Goal: Information Seeking & Learning: Learn about a topic

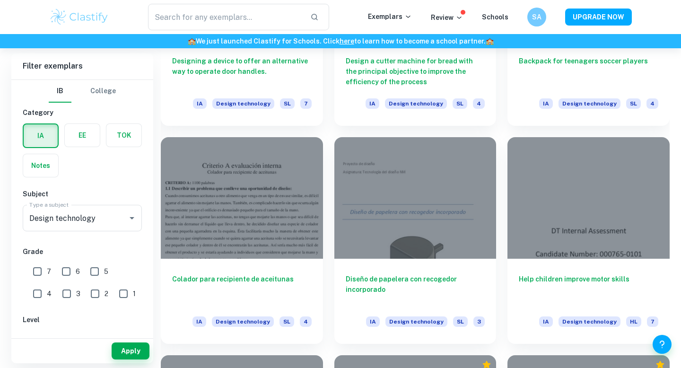
scroll to position [1011, 0]
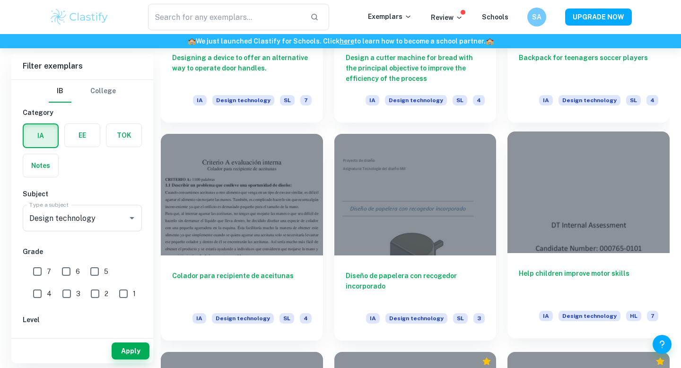
click at [600, 187] on div at bounding box center [589, 193] width 162 height 122
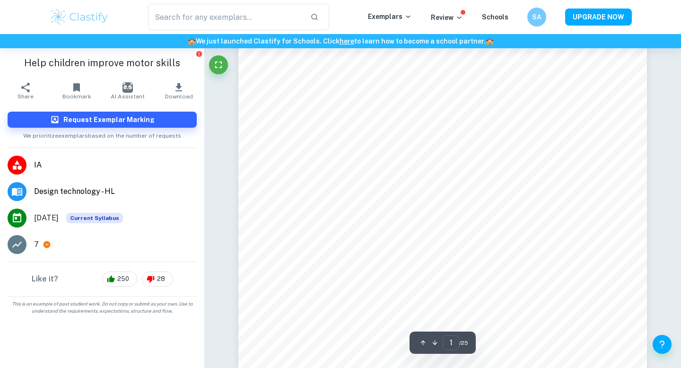
scroll to position [95, 0]
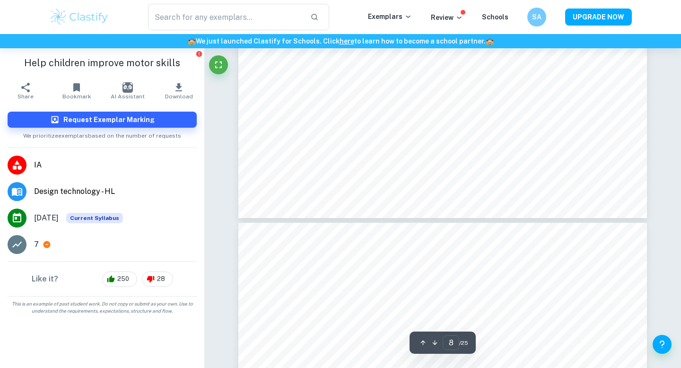
type input "7"
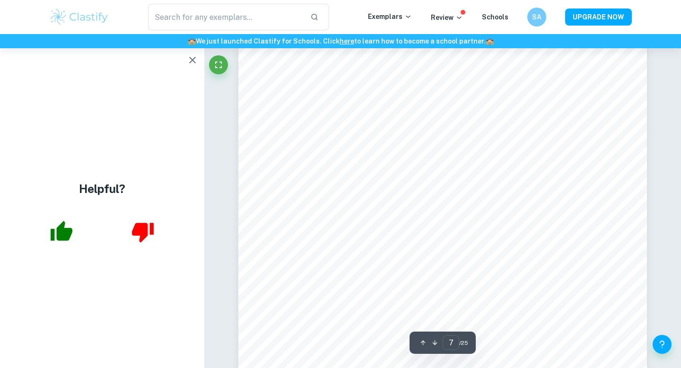
scroll to position [3698, 0]
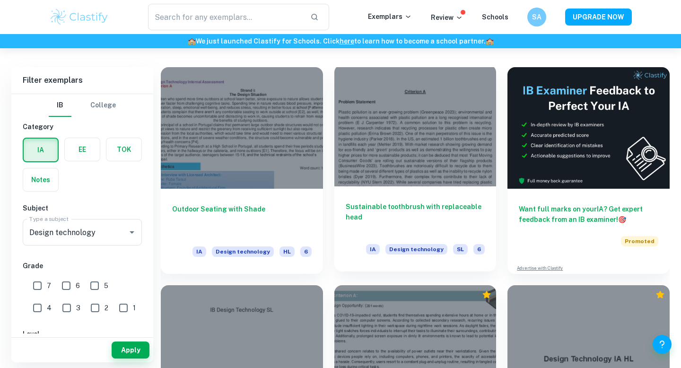
scroll to position [204, 0]
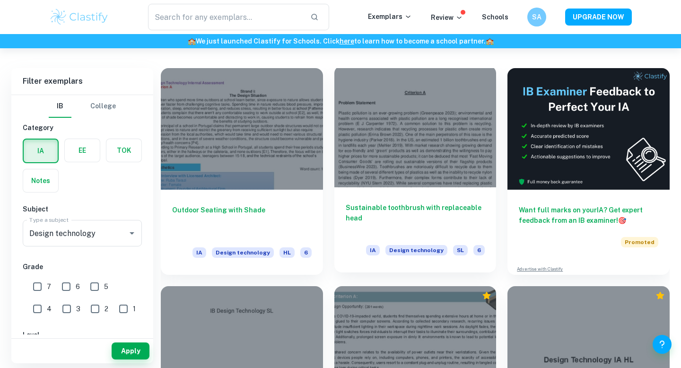
click at [387, 149] on div at bounding box center [415, 127] width 162 height 122
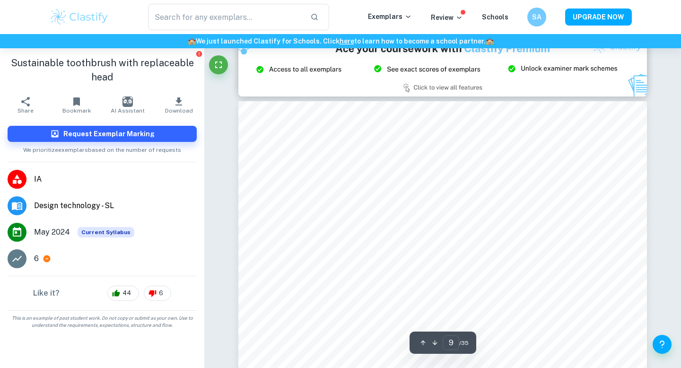
scroll to position [4944, 0]
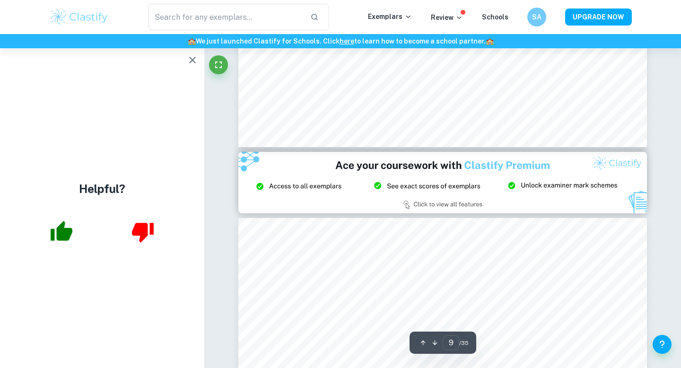
type input "8"
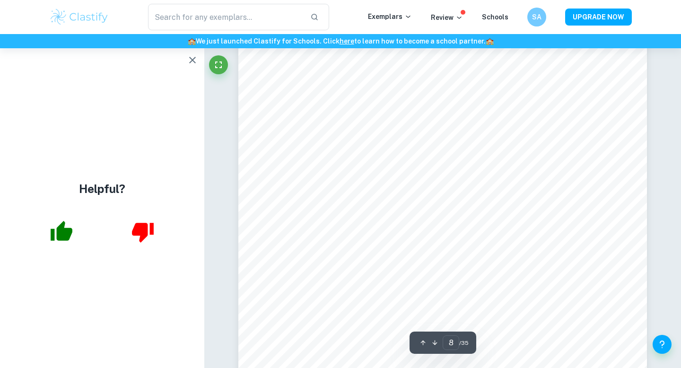
scroll to position [4270, 0]
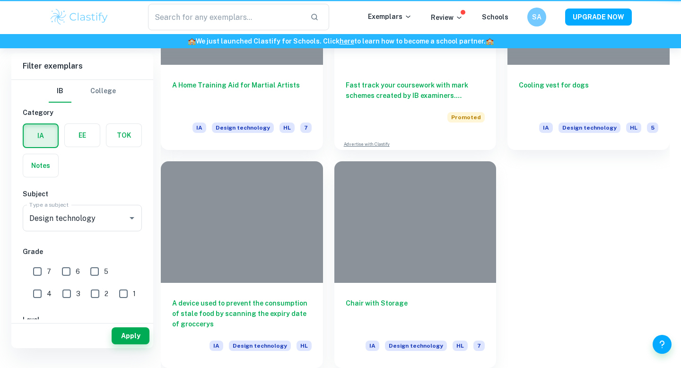
scroll to position [204, 0]
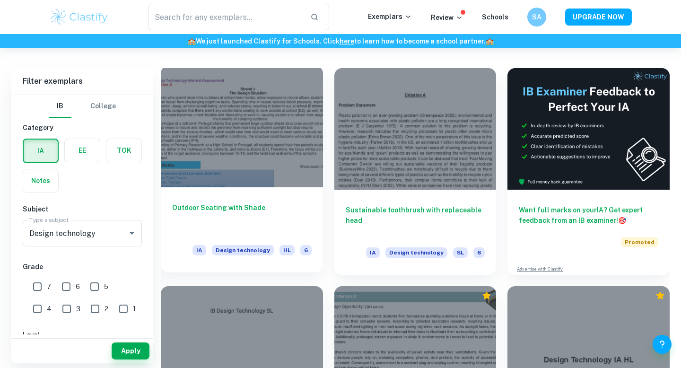
click at [281, 194] on div "Outdoor Seating with Shade IA Design technology HL 6" at bounding box center [242, 229] width 162 height 85
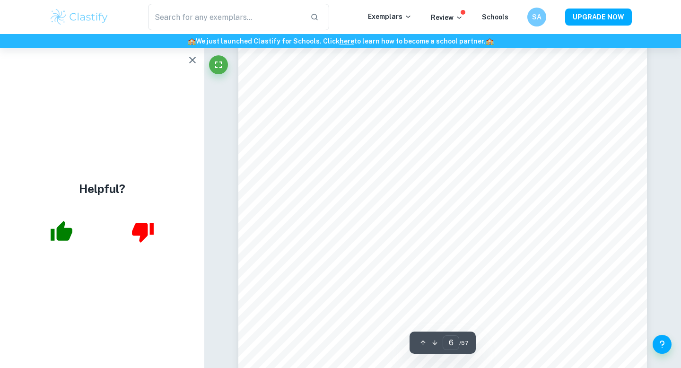
scroll to position [3266, 0]
type input "5"
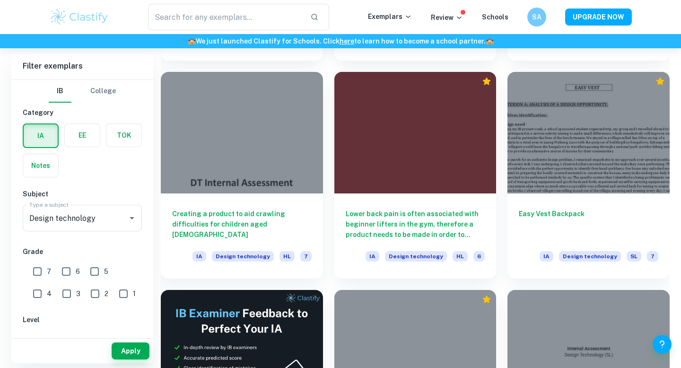
scroll to position [1300, 0]
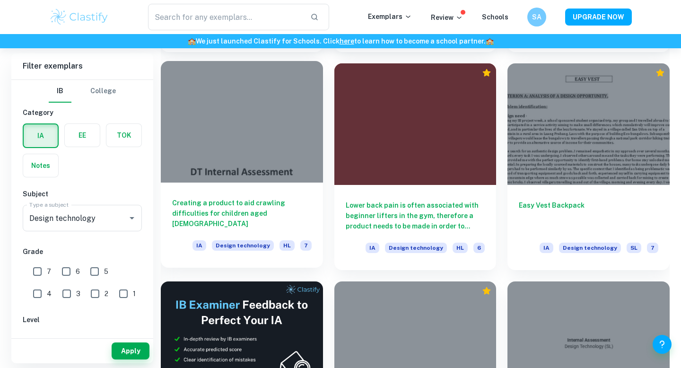
click at [211, 181] on div at bounding box center [242, 122] width 162 height 122
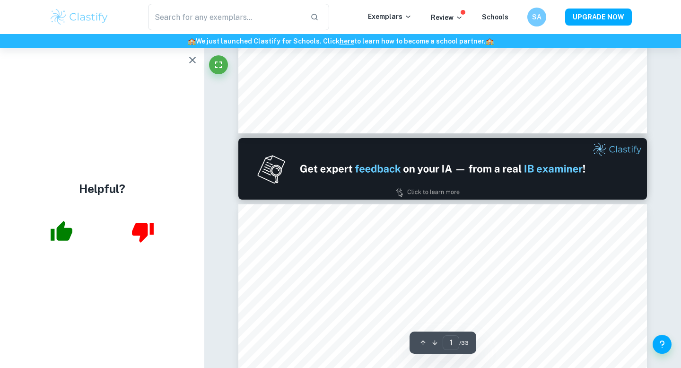
type input "2"
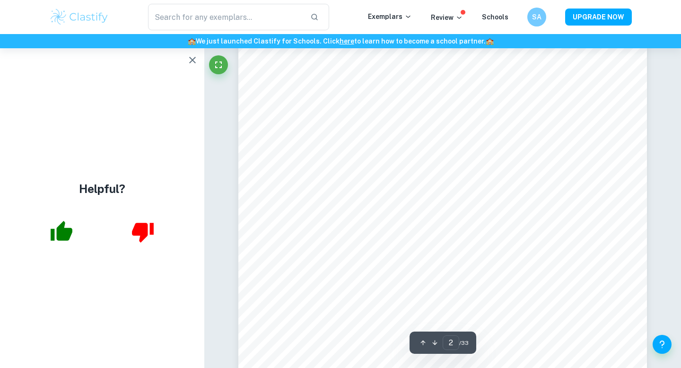
scroll to position [890, 0]
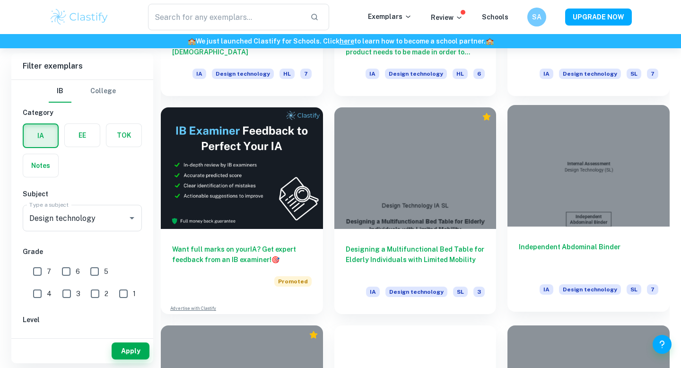
scroll to position [1491, 0]
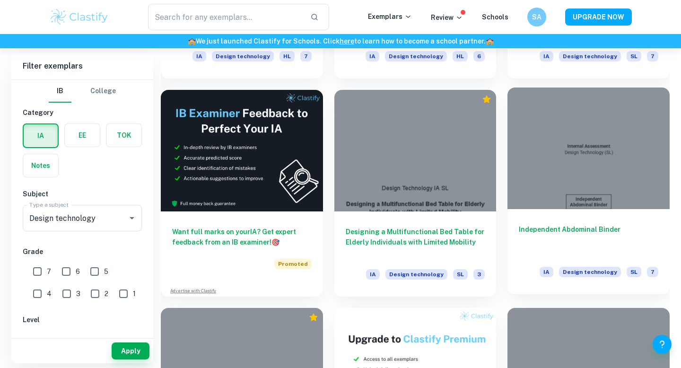
click at [574, 212] on div "Independent Abdominal Binder IA Design technology SL 7" at bounding box center [589, 251] width 162 height 85
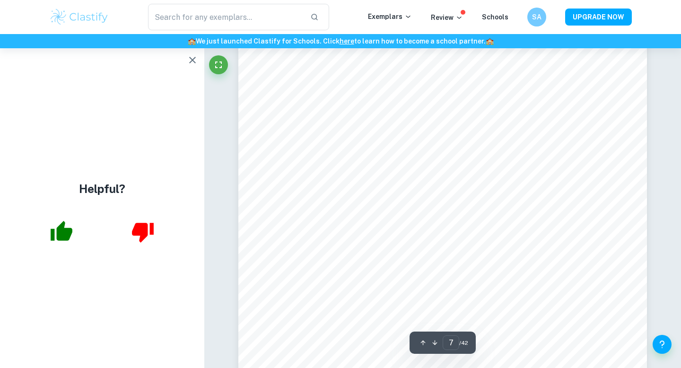
scroll to position [3372, 0]
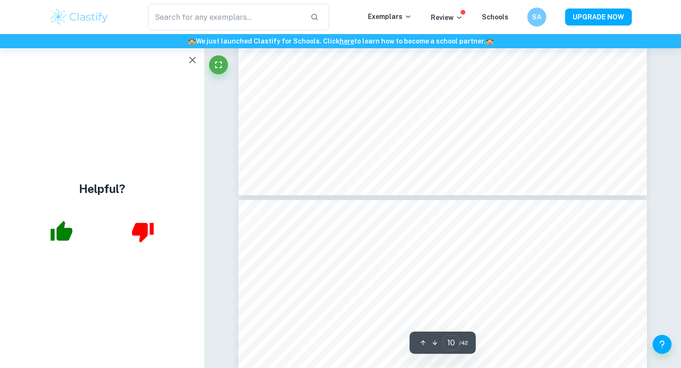
type input "11"
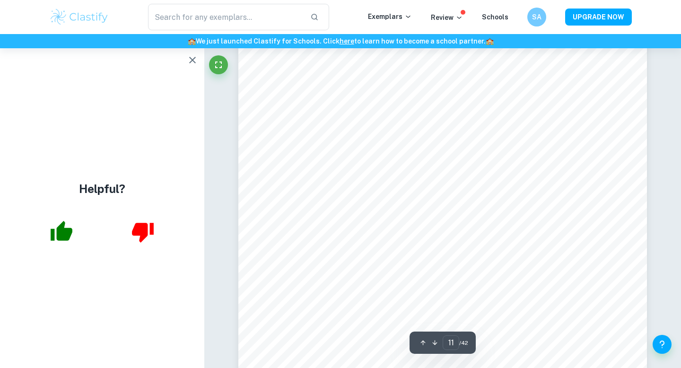
scroll to position [5598, 0]
